Goal: Information Seeking & Learning: Learn about a topic

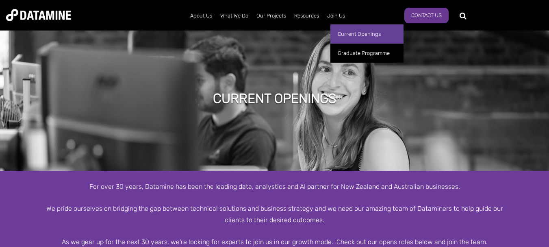
click at [345, 31] on link "Current Openings" at bounding box center [367, 33] width 73 height 19
click at [346, 36] on link "Current Openings" at bounding box center [367, 33] width 73 height 19
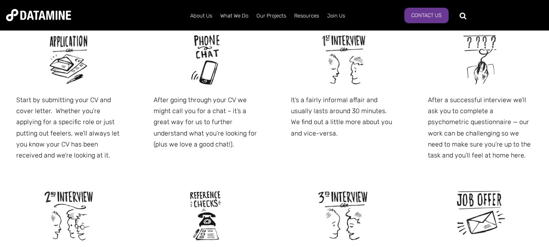
scroll to position [447, 0]
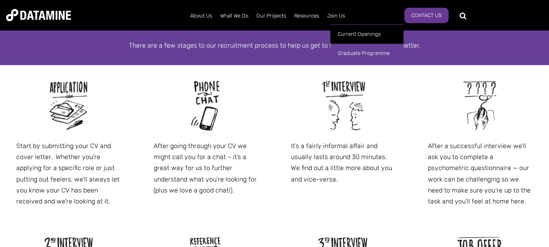
click at [360, 54] on link "Graduate Programme" at bounding box center [367, 53] width 73 height 19
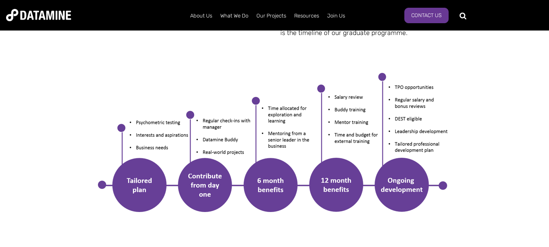
scroll to position [488, 0]
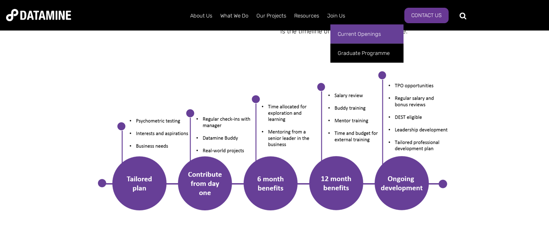
click at [351, 37] on link "Current Openings" at bounding box center [367, 33] width 73 height 19
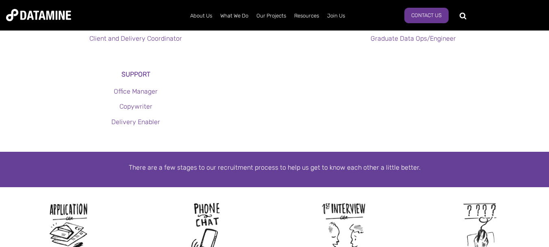
scroll to position [244, 0]
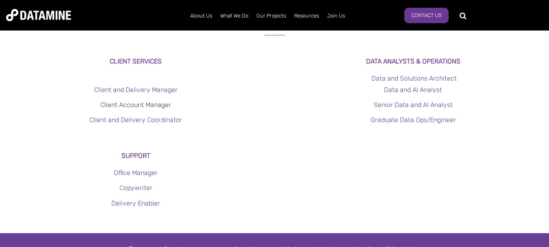
click at [139, 103] on link "Client Account Manager" at bounding box center [135, 105] width 71 height 8
